Goal: Information Seeking & Learning: Learn about a topic

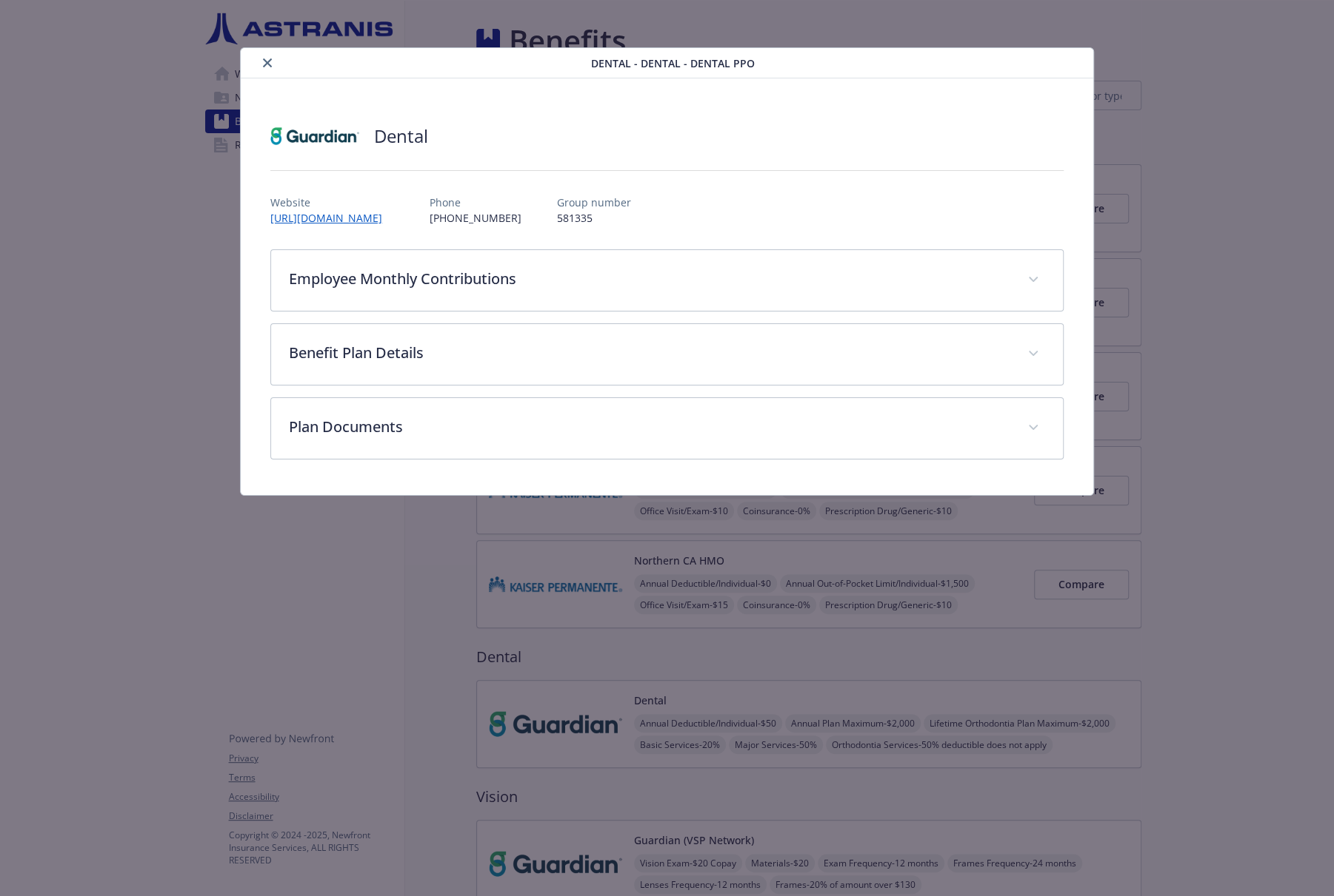
scroll to position [1, 0]
